Goal: Find specific page/section: Find specific page/section

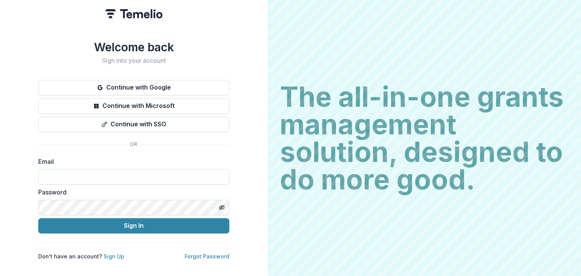
type input "**********"
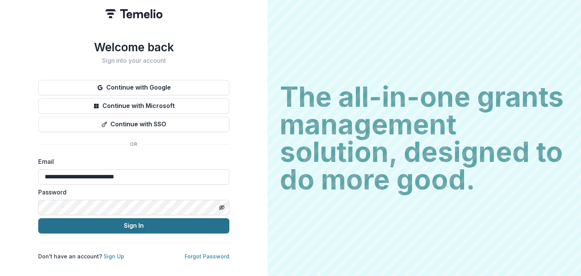
click at [141, 223] on button "Sign In" at bounding box center [133, 225] width 191 height 15
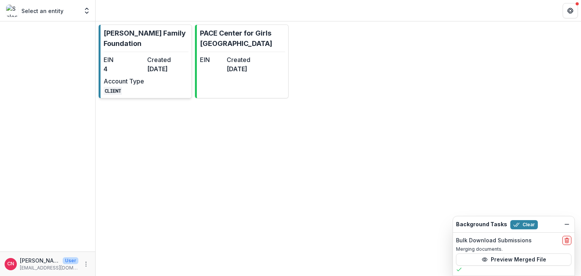
click at [126, 55] on dt "EIN" at bounding box center [124, 59] width 41 height 9
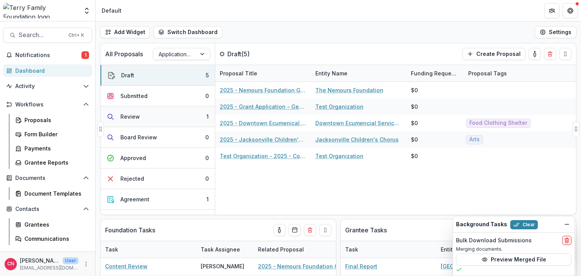
click at [132, 114] on div "Review" at bounding box center [130, 116] width 20 height 8
